Goal: Navigation & Orientation: Find specific page/section

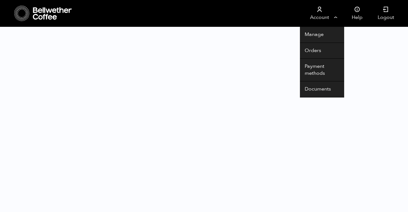
click at [320, 19] on link "Account" at bounding box center [319, 13] width 39 height 27
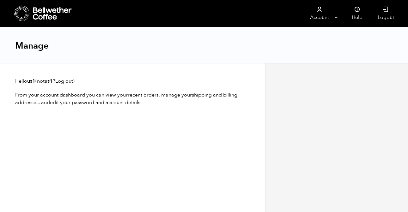
click at [40, 14] on icon at bounding box center [52, 13] width 39 height 13
